Goal: Transaction & Acquisition: Purchase product/service

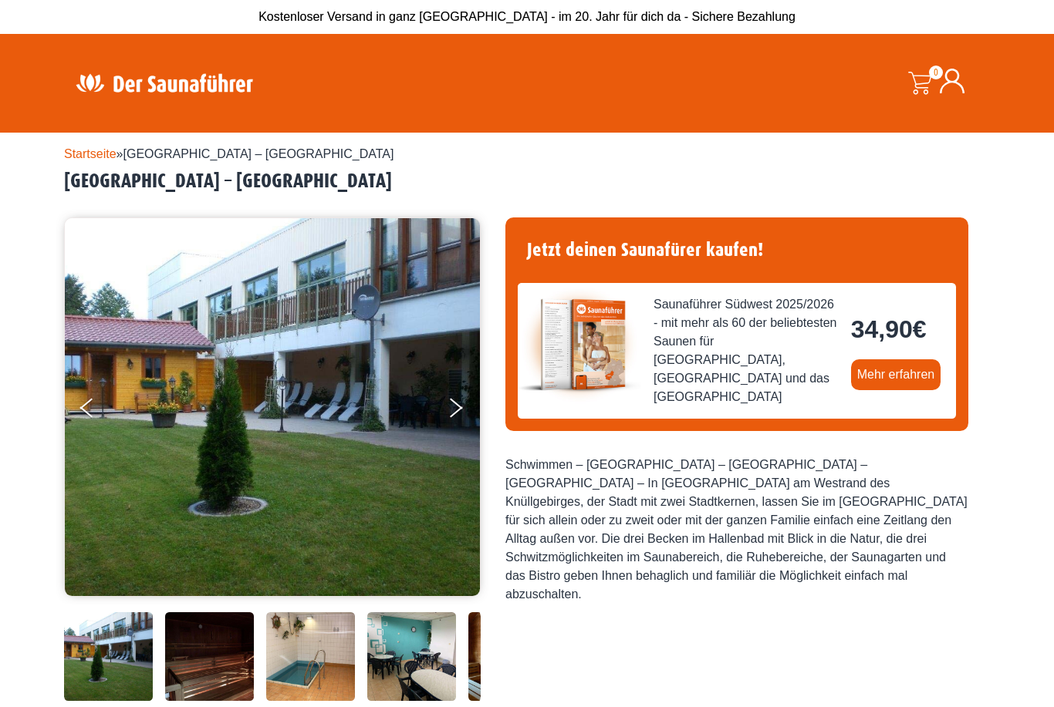
click at [458, 408] on icon "Next" at bounding box center [456, 411] width 13 height 11
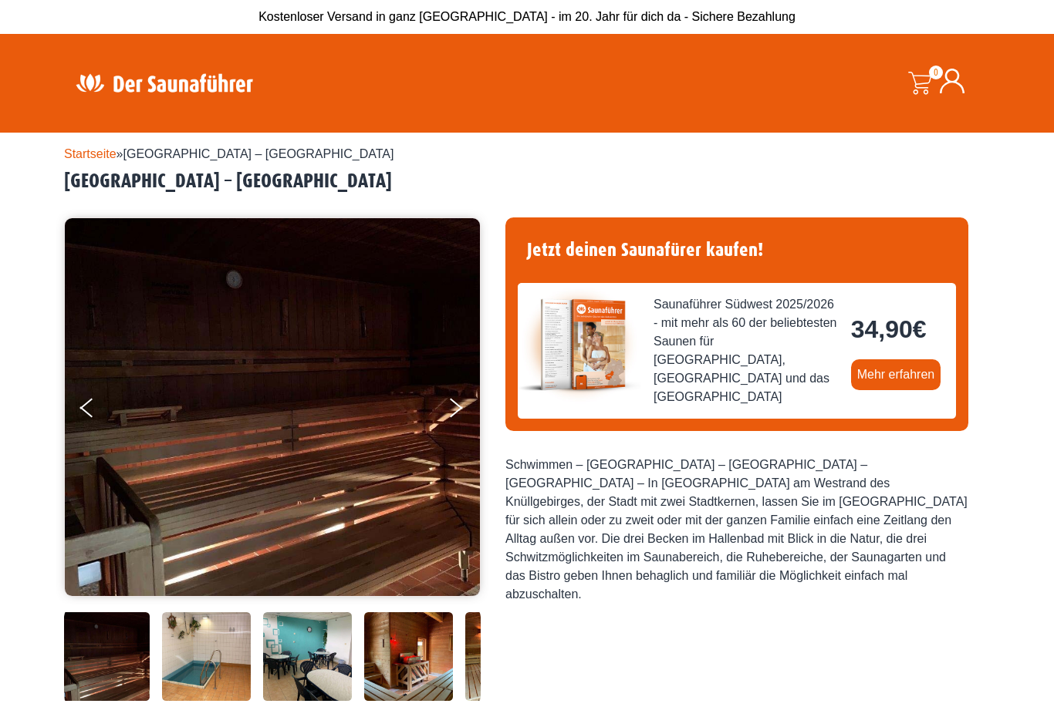
click at [453, 405] on button "Next" at bounding box center [466, 411] width 39 height 39
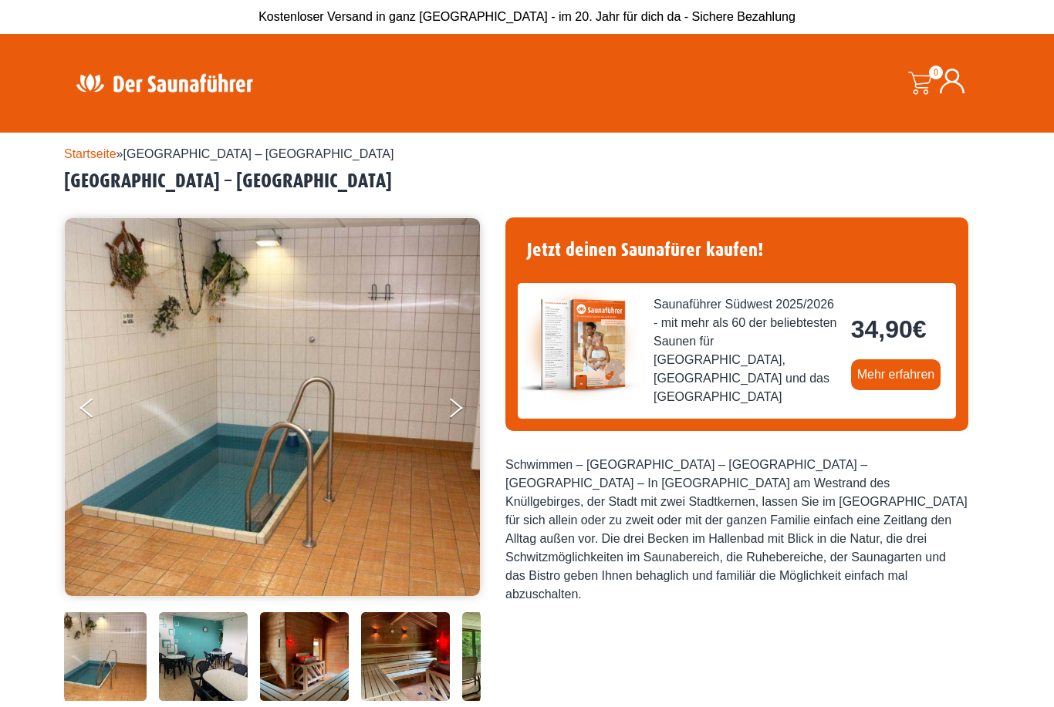
click at [447, 406] on button "Next" at bounding box center [466, 411] width 39 height 39
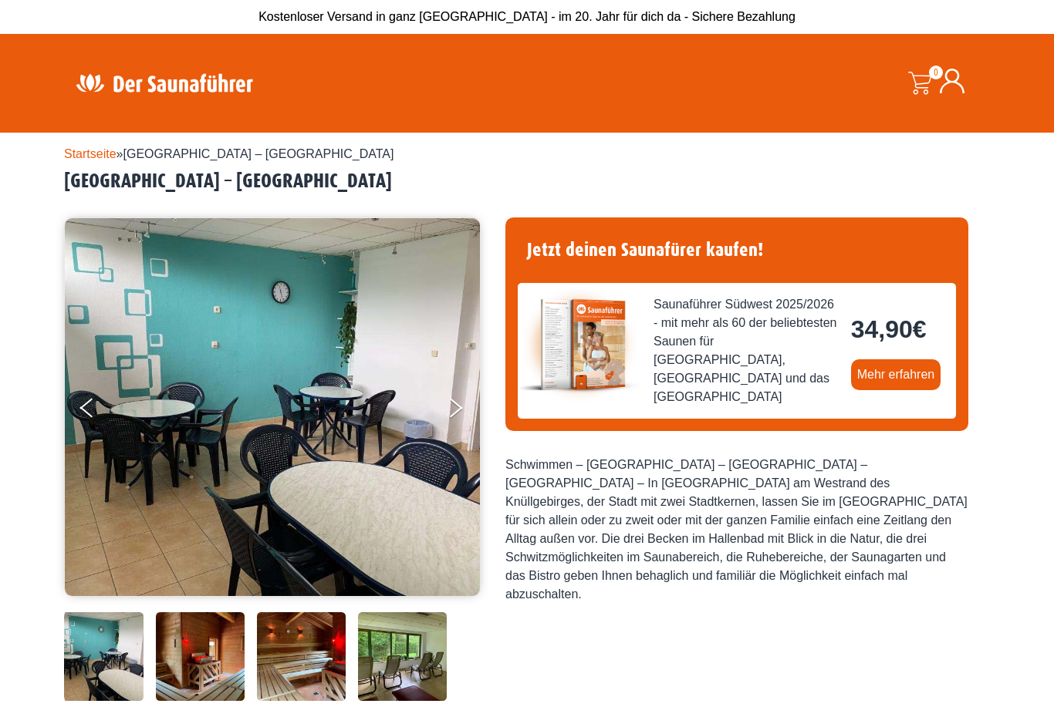
click at [448, 411] on button "Next" at bounding box center [466, 411] width 39 height 39
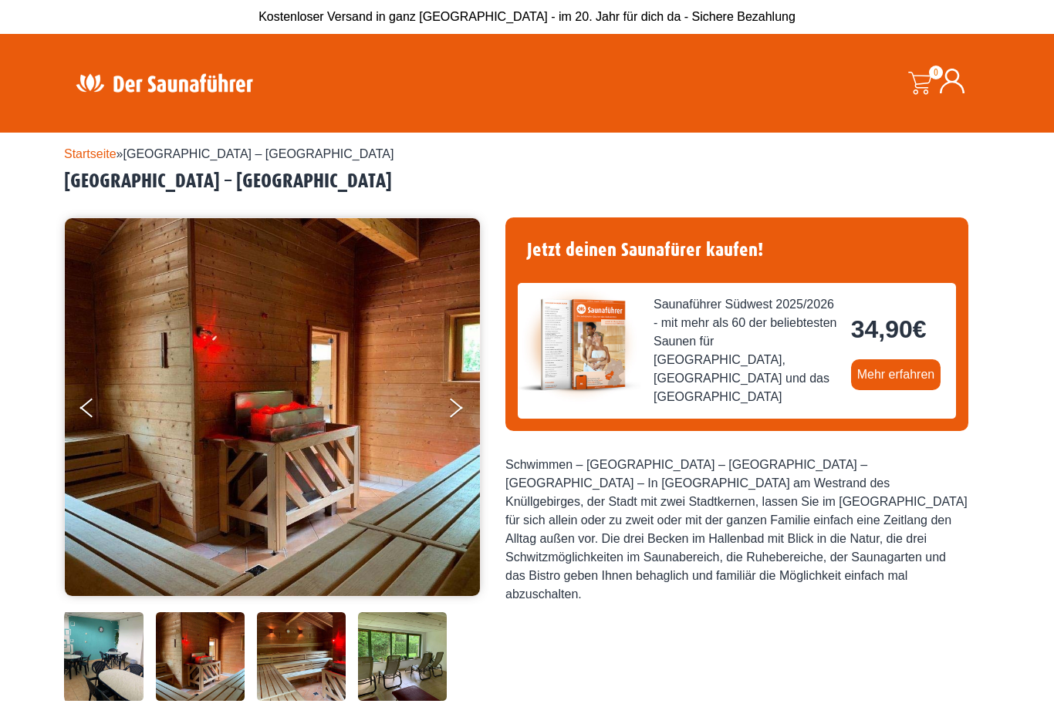
click at [445, 411] on img at bounding box center [272, 407] width 415 height 378
click at [453, 408] on button "Next" at bounding box center [466, 411] width 39 height 39
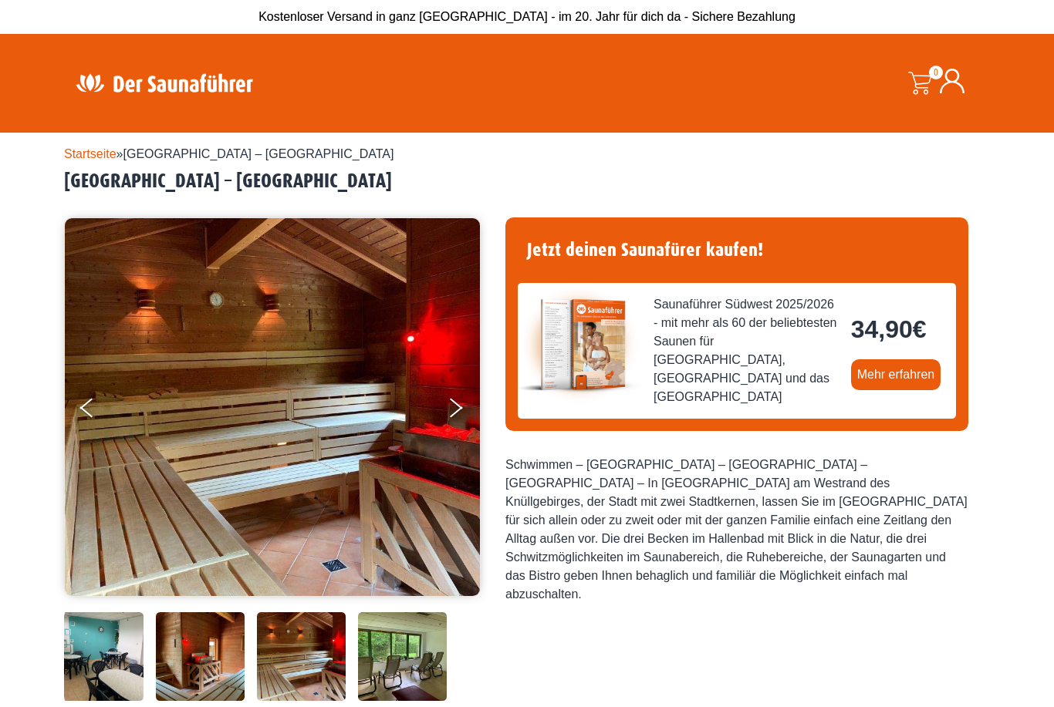
click at [464, 406] on button "Next" at bounding box center [466, 411] width 39 height 39
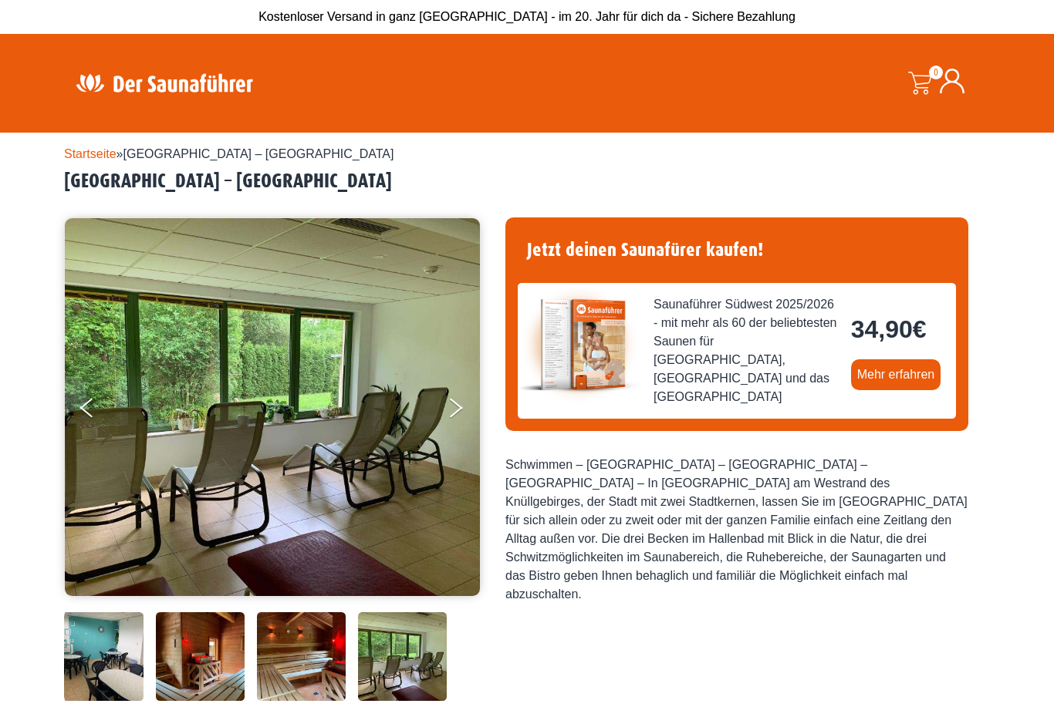
click at [447, 413] on button "Next" at bounding box center [466, 411] width 39 height 39
click at [447, 412] on button "Next" at bounding box center [466, 411] width 39 height 39
click at [460, 406] on button "Next" at bounding box center [466, 411] width 39 height 39
click at [456, 406] on button "Next" at bounding box center [466, 411] width 39 height 39
click at [459, 407] on button "Next" at bounding box center [466, 411] width 39 height 39
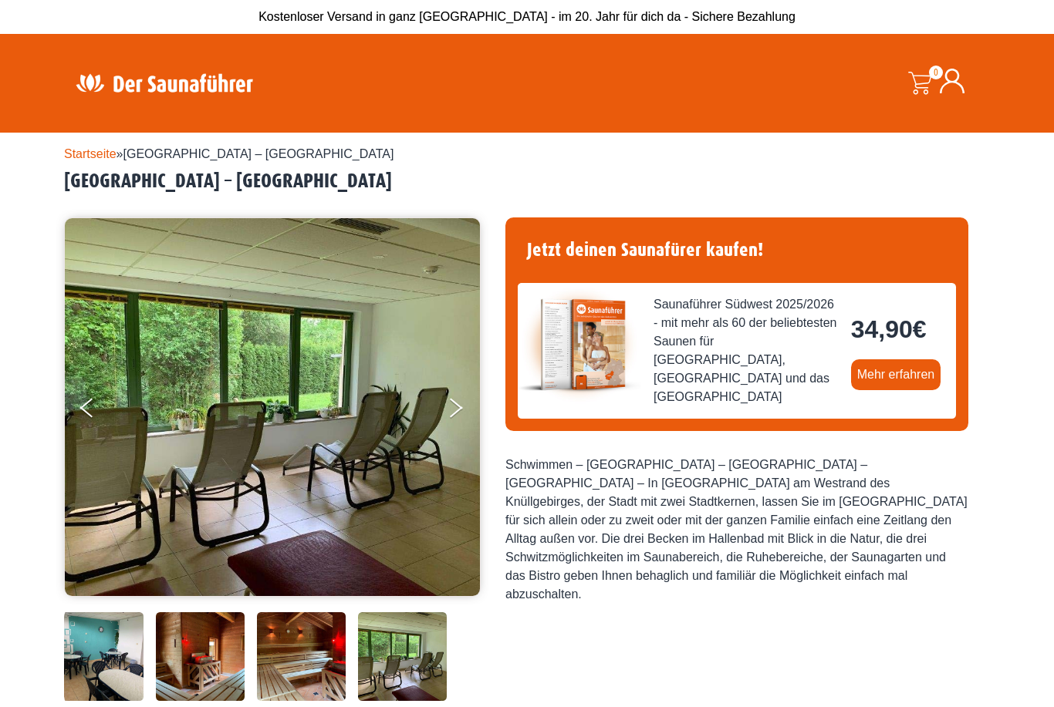
click at [459, 416] on button "Next" at bounding box center [466, 411] width 39 height 39
click at [870, 366] on link "Mehr erfahren" at bounding box center [896, 374] width 90 height 31
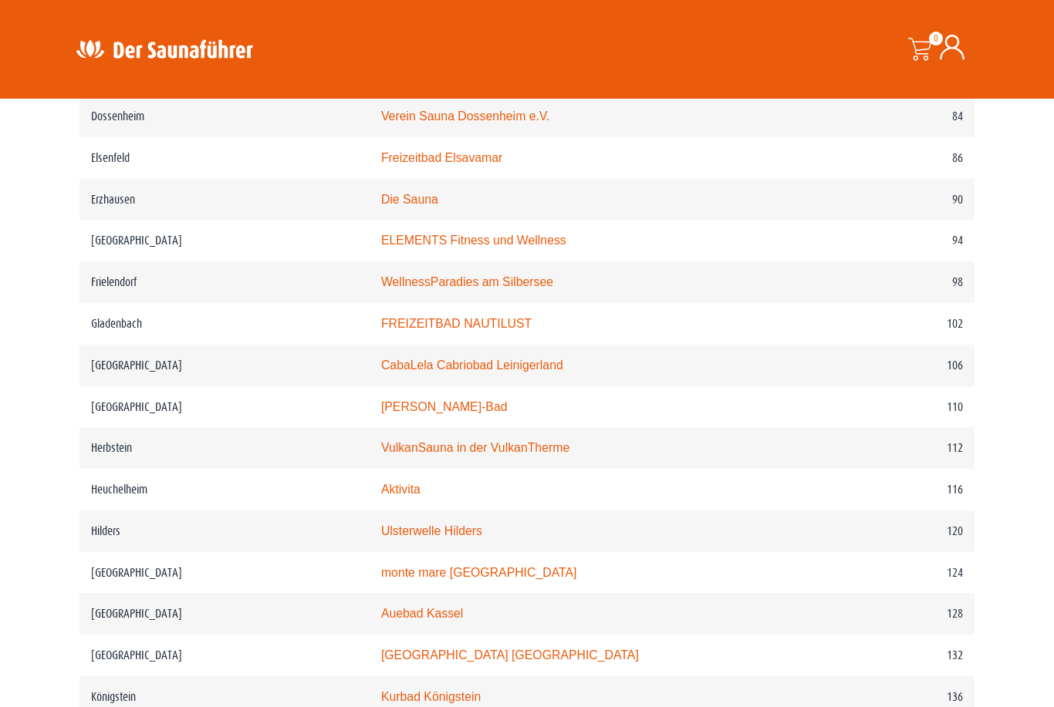
scroll to position [1498, 0]
